Goal: Information Seeking & Learning: Learn about a topic

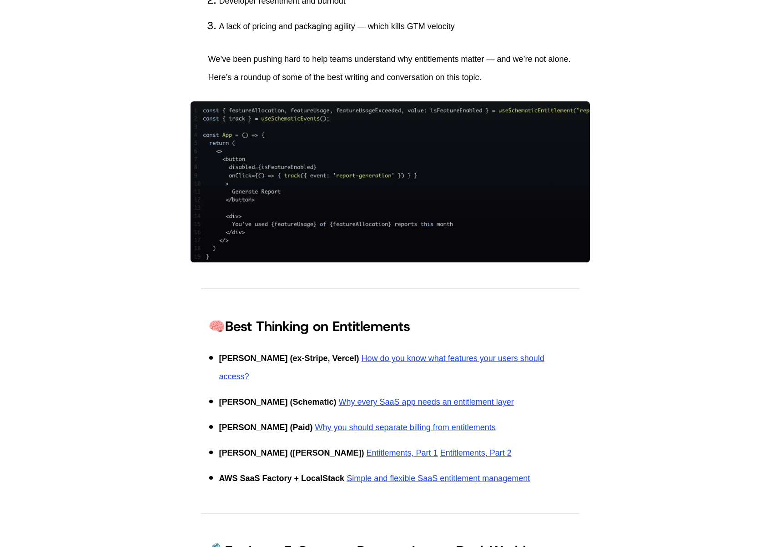
scroll to position [856, 0]
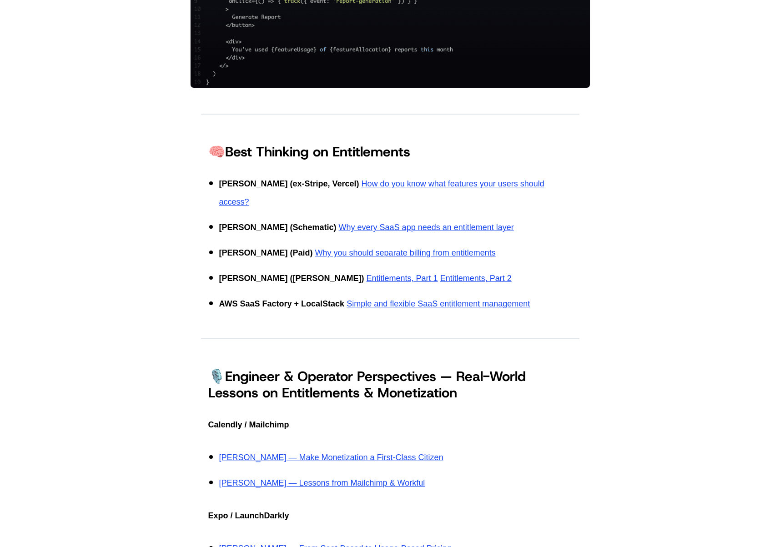
click at [561, 274] on ul "[PERSON_NAME] (ex-Stripe, Vercel) How do you know what features your users shou…" at bounding box center [390, 244] width 364 height 138
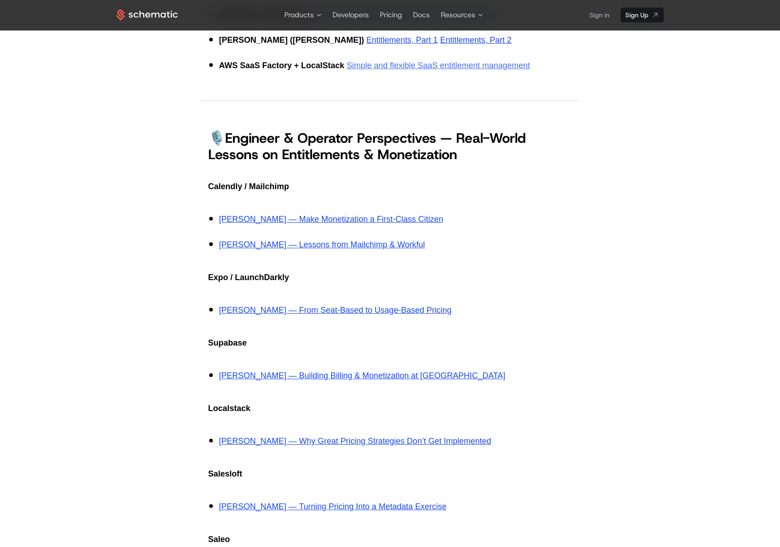
scroll to position [1083, 0]
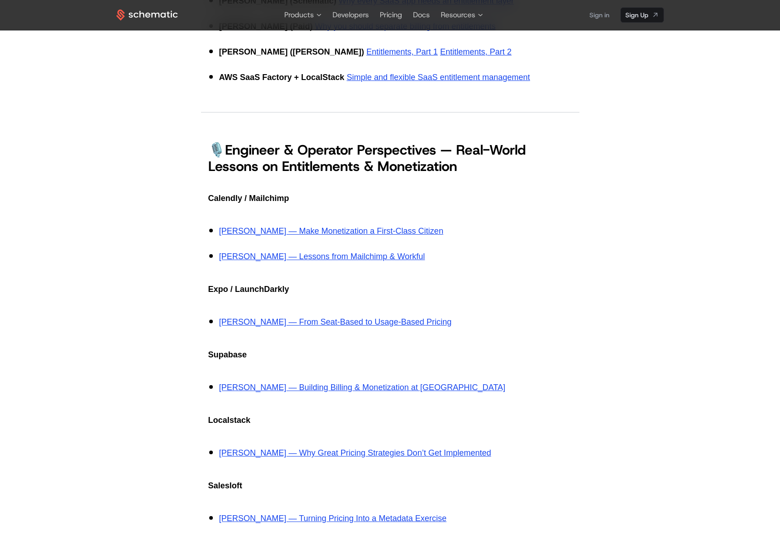
click at [586, 205] on div "Every SaaS company has entitlements. They're the rules that define what a custo…" at bounding box center [390, 545] width 591 height 2499
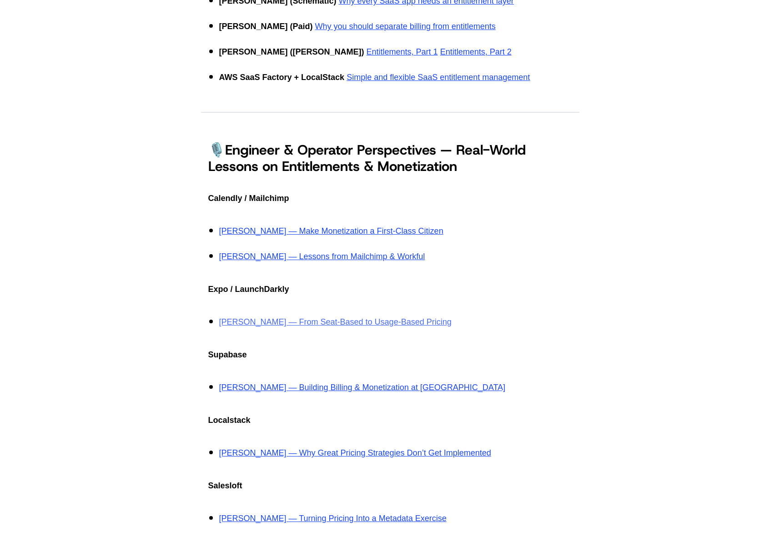
scroll to position [1188, 0]
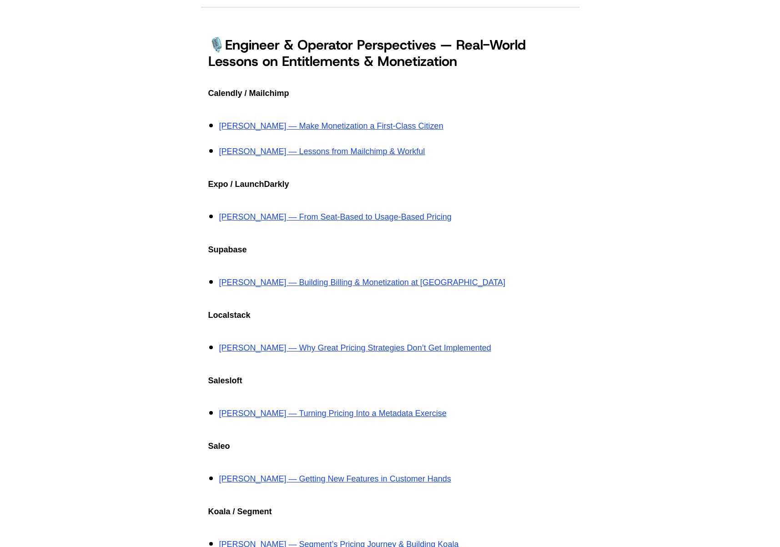
click at [556, 117] on p "Justin Gagnon — Make Monetization a First-Class Citizen" at bounding box center [395, 126] width 353 height 18
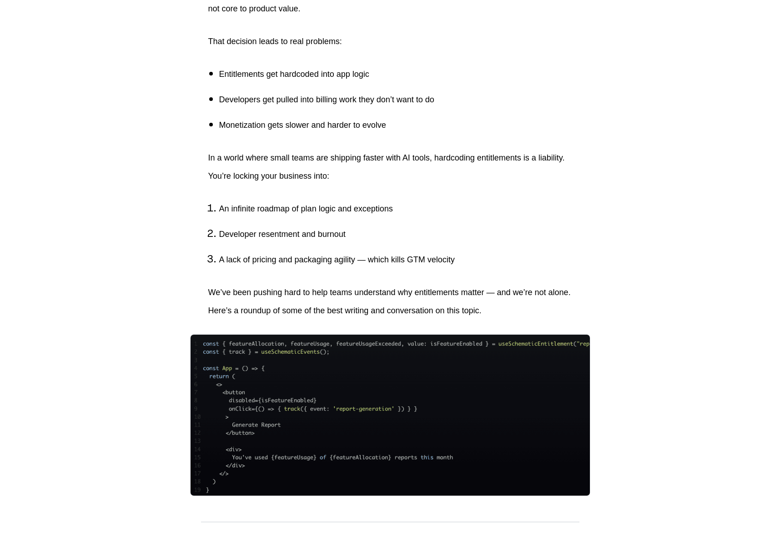
scroll to position [0, 0]
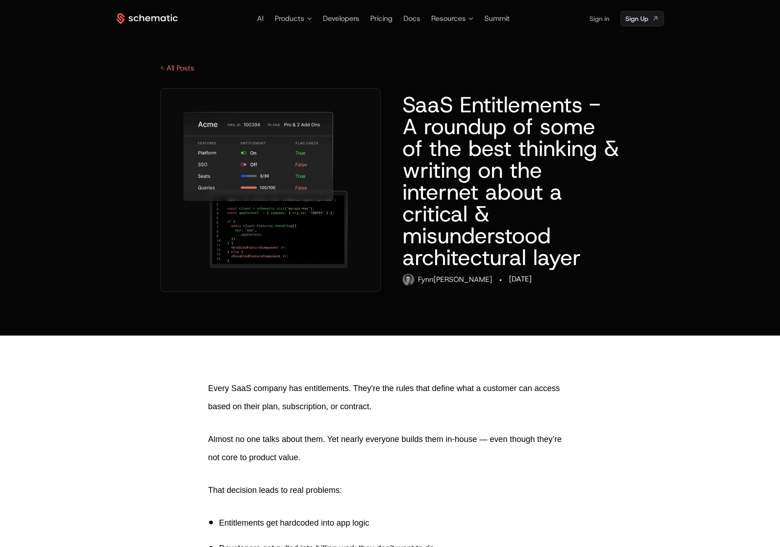
click at [608, 100] on h1 "SaaS Entitlements - A roundup of some of the best thinking & writing on the int…" at bounding box center [510, 181] width 217 height 175
click at [148, 63] on div "< All Posts" at bounding box center [389, 68] width 547 height 11
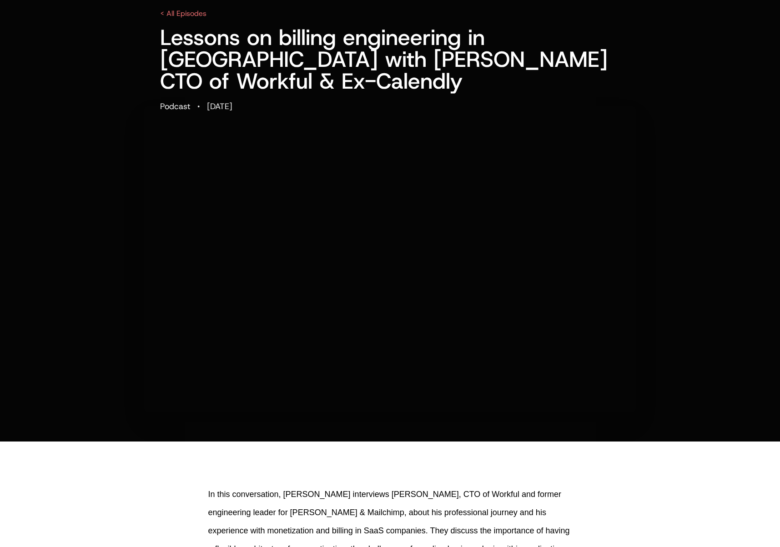
scroll to position [39, 0]
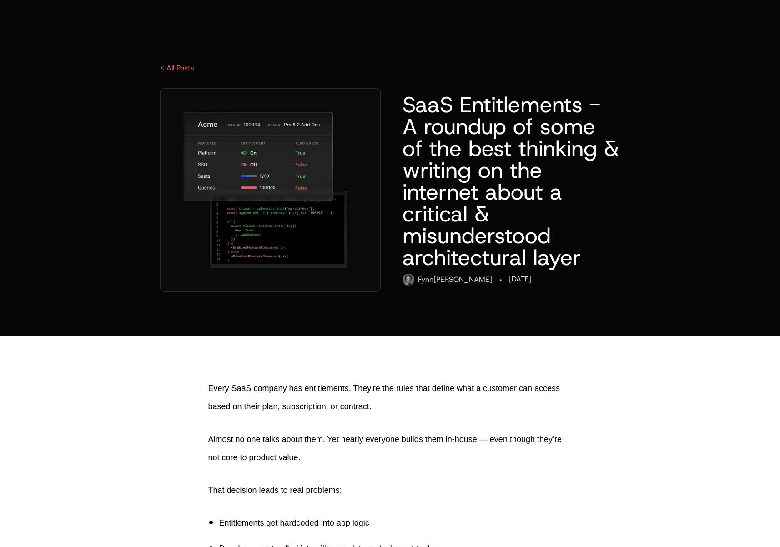
click at [648, 187] on div "SaaS Entitlements - A roundup of some of the best thinking & writing on the int…" at bounding box center [389, 190] width 547 height 204
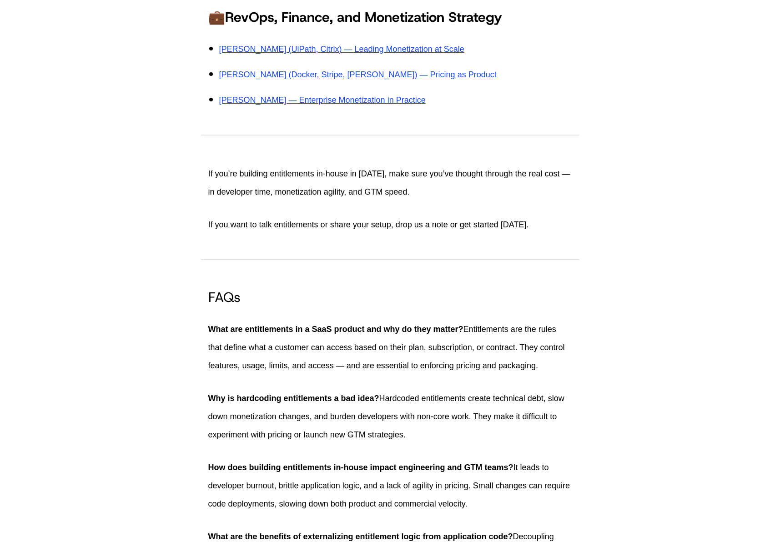
scroll to position [2162, 0]
